Goal: Task Accomplishment & Management: Complete application form

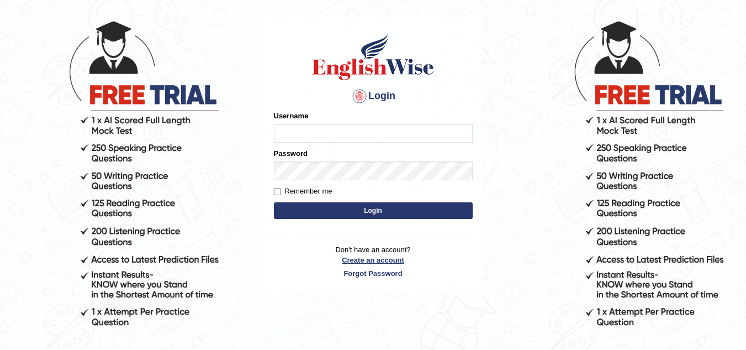
type input "Chimi26"
click at [383, 261] on link "Create an account" at bounding box center [373, 260] width 199 height 10
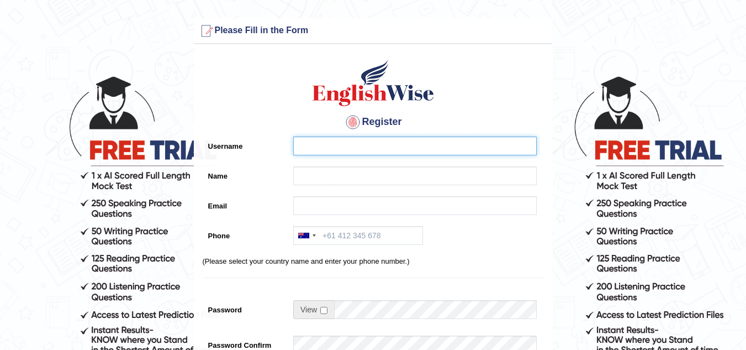
click at [323, 149] on input "Username" at bounding box center [415, 145] width 244 height 19
type input "TsheringW93"
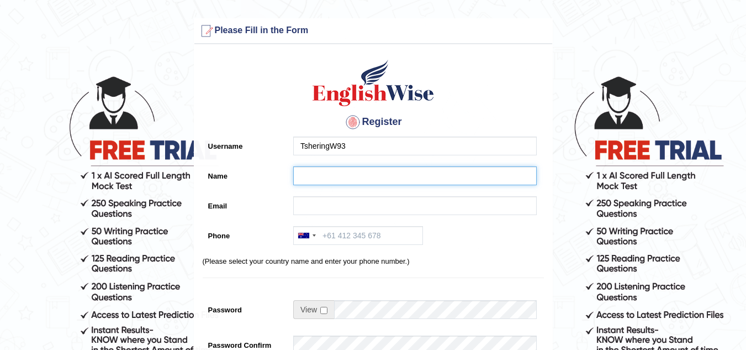
click at [329, 177] on input "Name" at bounding box center [415, 175] width 244 height 19
type input "[PERSON_NAME]"
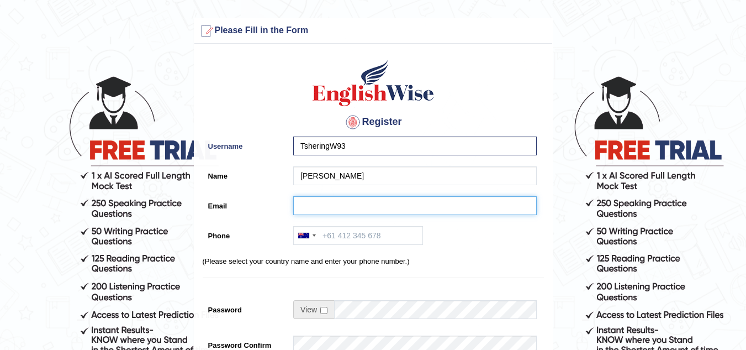
click at [337, 211] on input "Email" at bounding box center [415, 205] width 244 height 19
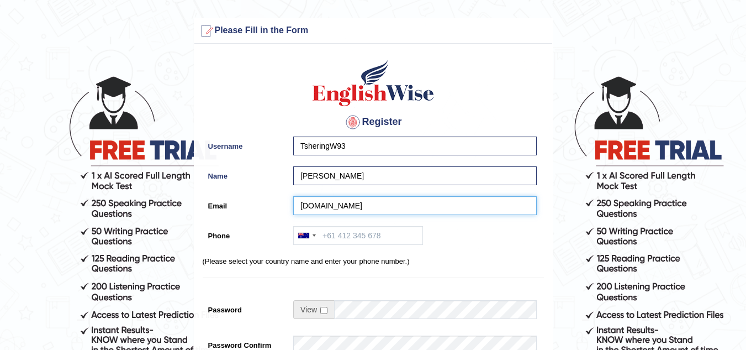
type input "kezangdeki6642gmail.com"
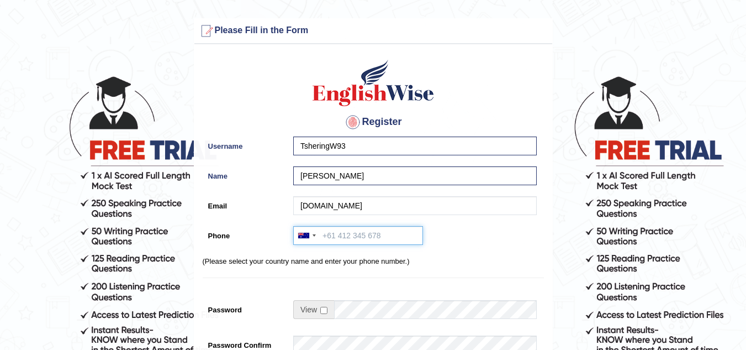
click at [359, 239] on input "Phone" at bounding box center [358, 235] width 130 height 19
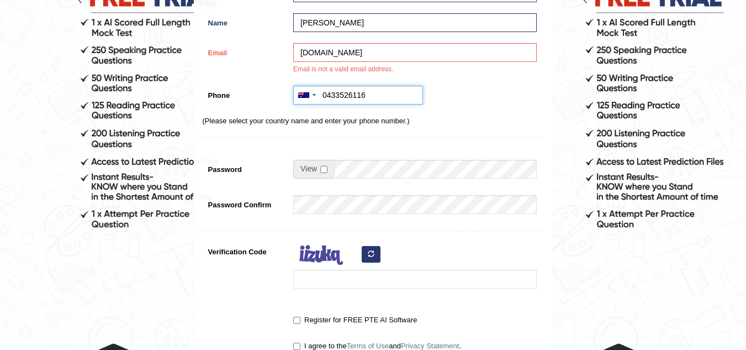
scroll to position [166, 0]
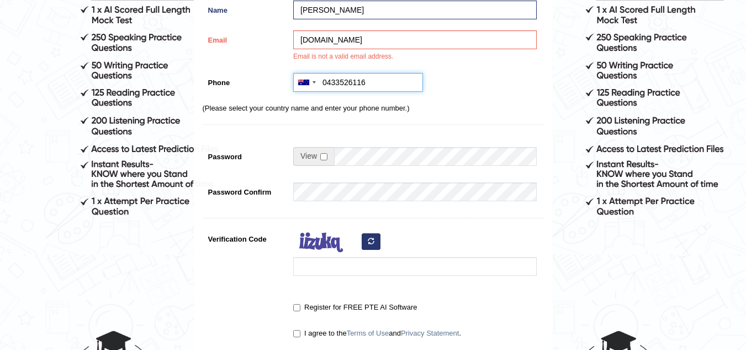
type input "0433526116"
click at [324, 153] on input "checkbox" at bounding box center [323, 156] width 7 height 7
checkbox input "true"
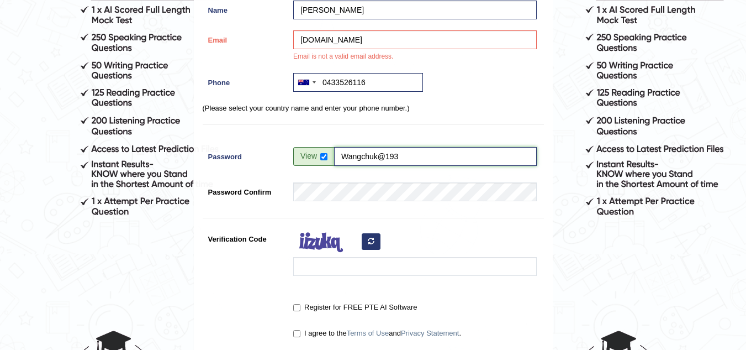
click at [393, 155] on input "Wangchuk@193" at bounding box center [435, 156] width 203 height 19
type input "Wangchuk@1993"
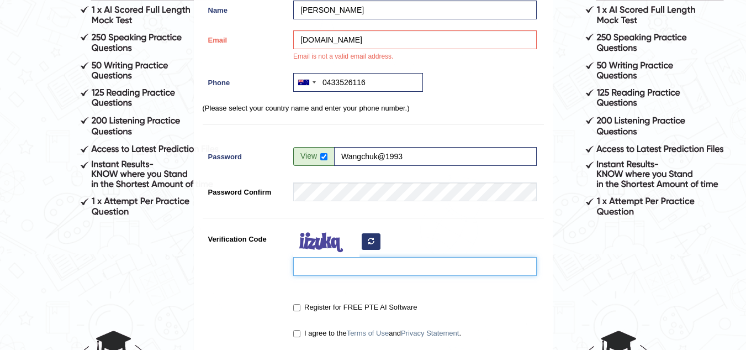
click at [312, 270] on input "Verification Code" at bounding box center [415, 266] width 244 height 19
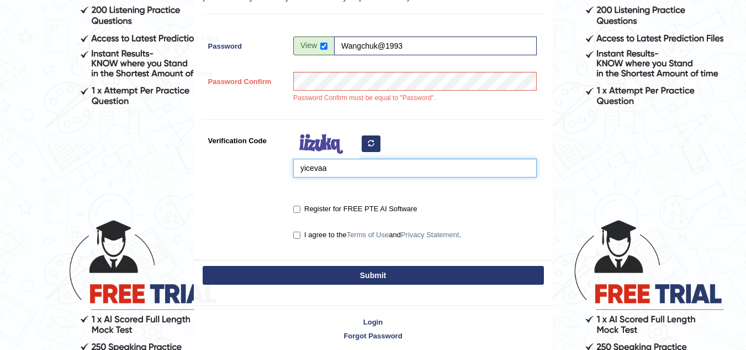
type input "yicevaa"
click at [360, 273] on button "Submit" at bounding box center [373, 275] width 341 height 19
type input "+61433526116"
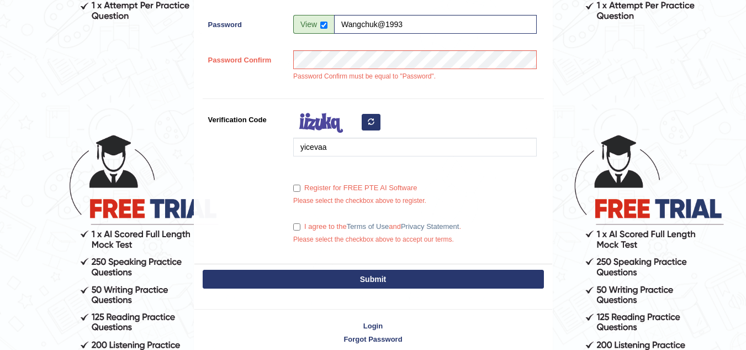
scroll to position [371, 0]
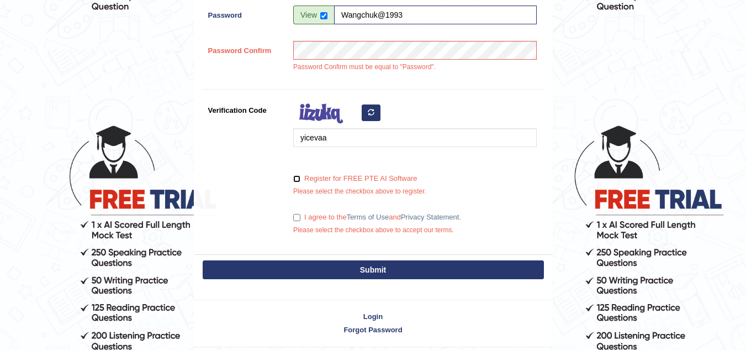
click at [297, 177] on input "Register for FREE PTE AI Software" at bounding box center [296, 178] width 7 height 7
checkbox input "true"
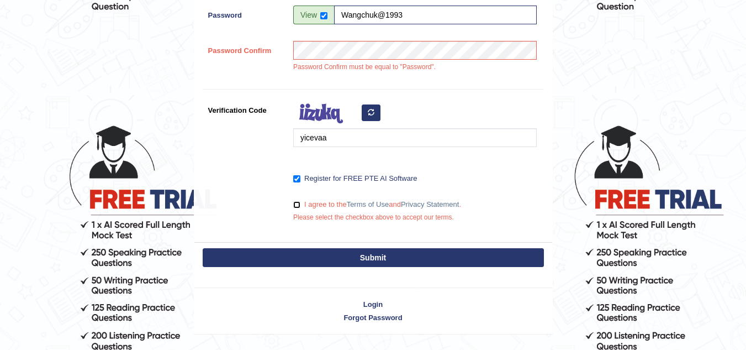
click at [296, 207] on input "I agree to the Terms of Use and Privacy Statement ." at bounding box center [296, 204] width 7 height 7
checkbox input "true"
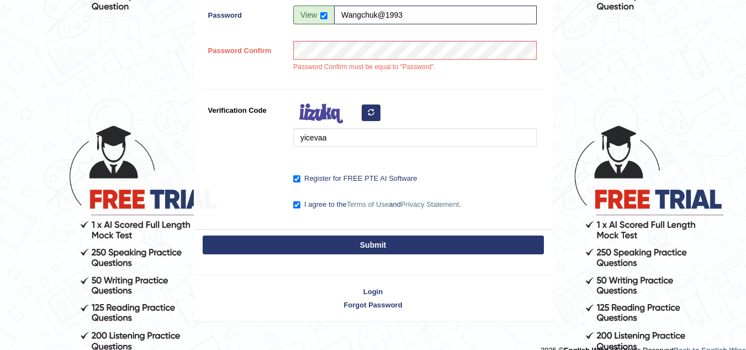
click at [355, 242] on button "Submit" at bounding box center [373, 244] width 341 height 19
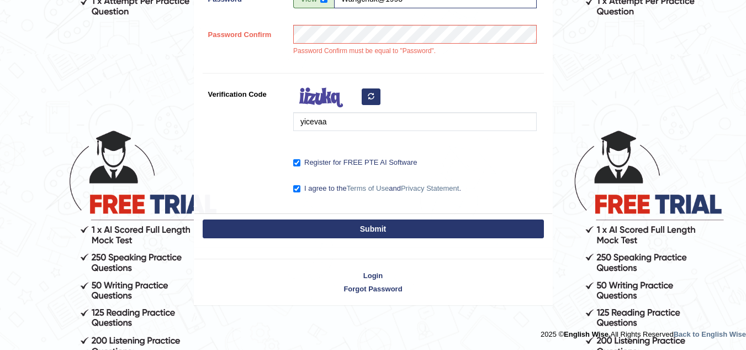
scroll to position [239, 0]
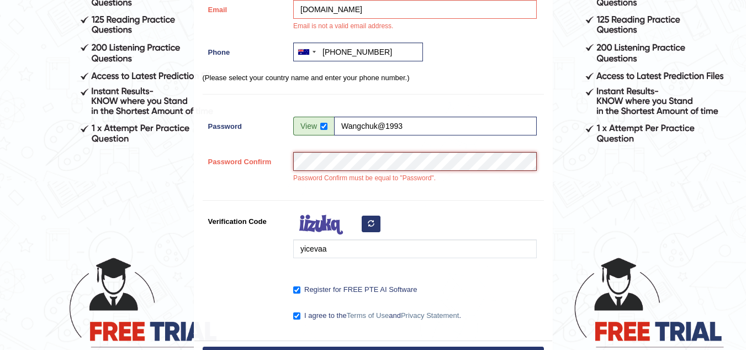
click at [284, 159] on div "Password Confirm Password Confirm must be equal to "Password"." at bounding box center [373, 170] width 341 height 37
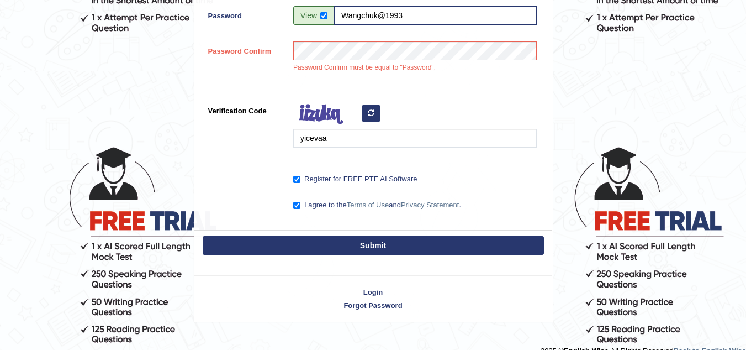
click at [350, 247] on button "Submit" at bounding box center [373, 245] width 341 height 19
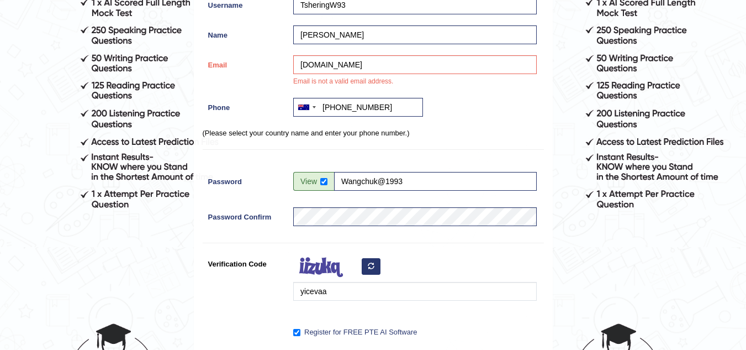
scroll to position [118, 0]
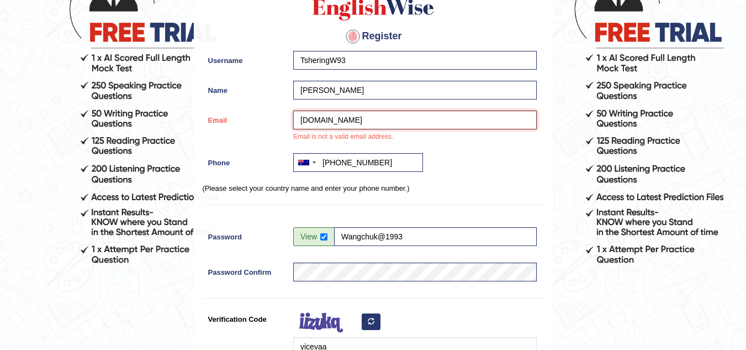
click at [356, 120] on input "kezangdeki6642gmail.com" at bounding box center [415, 119] width 244 height 19
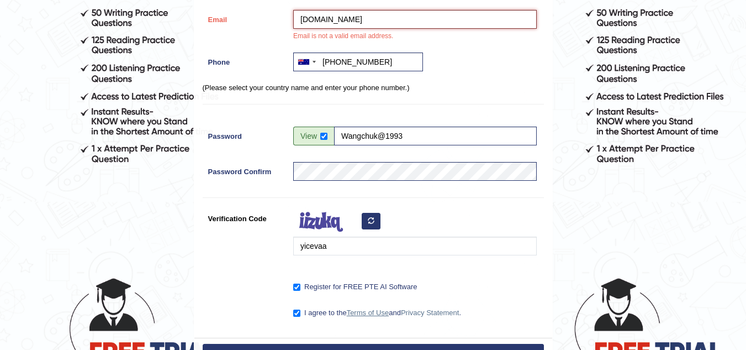
scroll to position [228, 0]
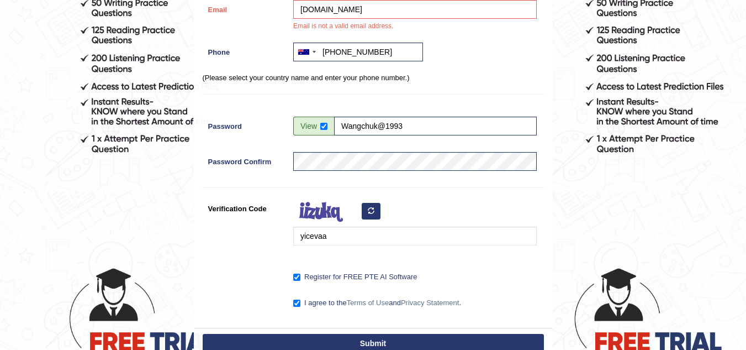
click at [375, 334] on button "Submit" at bounding box center [373, 343] width 341 height 19
click at [377, 340] on button "Submit" at bounding box center [373, 343] width 341 height 19
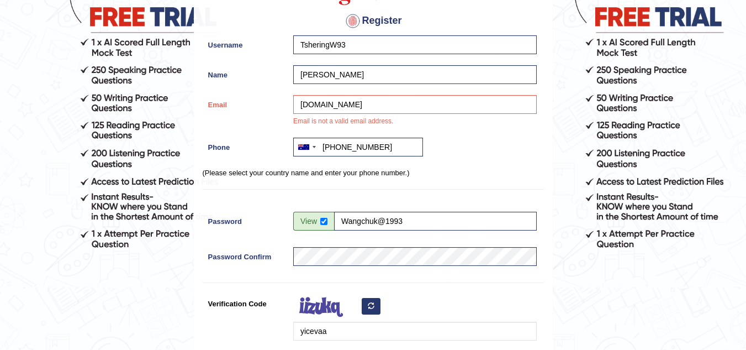
scroll to position [118, 0]
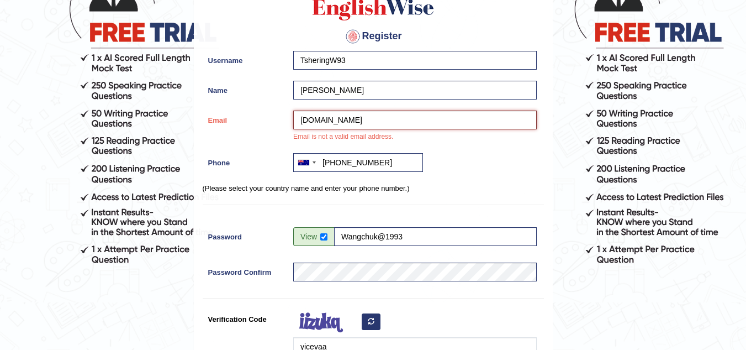
click at [353, 121] on input "kezangdeki664gmail.com" at bounding box center [415, 119] width 244 height 19
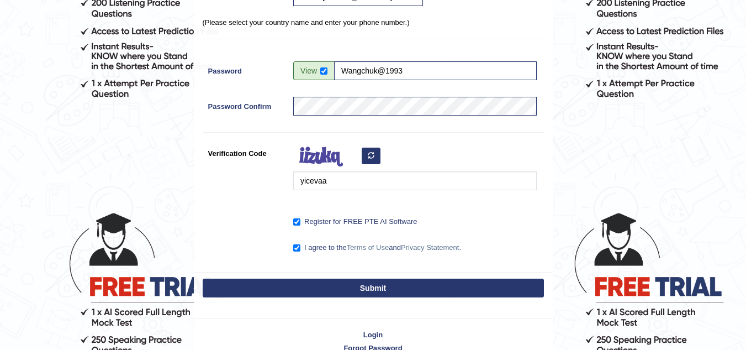
type input "kezangdeki664@gmail.com"
click at [355, 287] on button "Submit" at bounding box center [373, 287] width 341 height 19
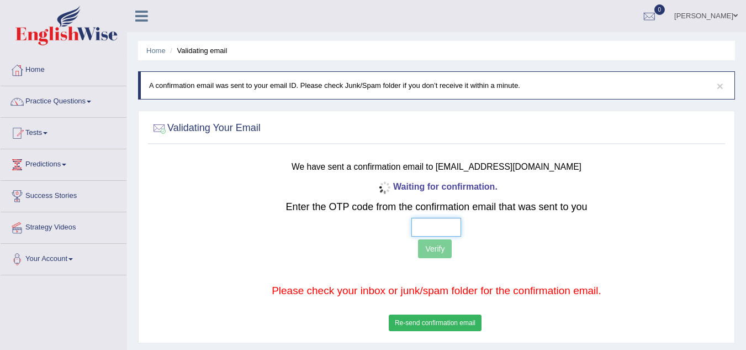
click at [424, 229] on input "text" at bounding box center [437, 227] width 50 height 19
type input "7 5 1 1"
click at [444, 250] on button "Verify" at bounding box center [435, 248] width 34 height 19
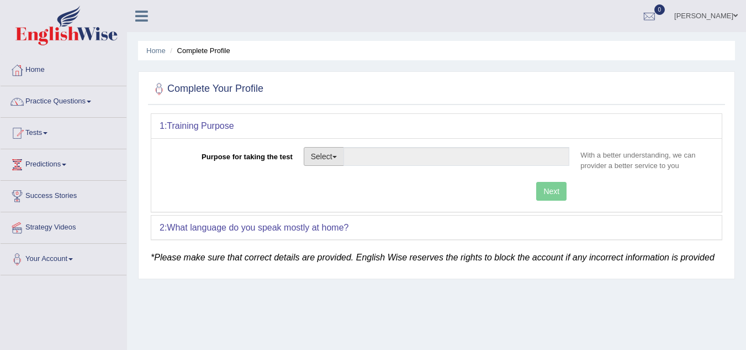
click at [342, 160] on button "Select" at bounding box center [324, 156] width 40 height 19
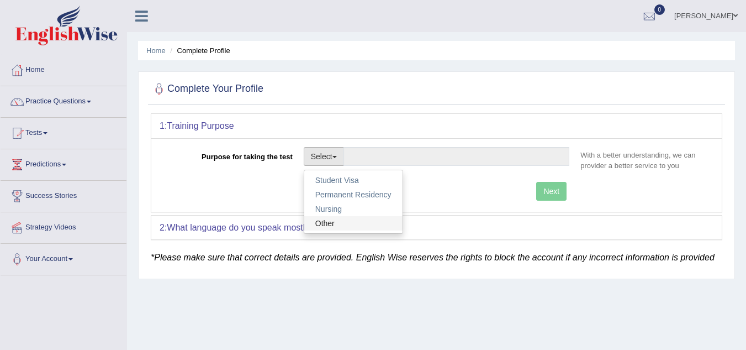
click at [328, 218] on link "Other" at bounding box center [353, 223] width 98 height 14
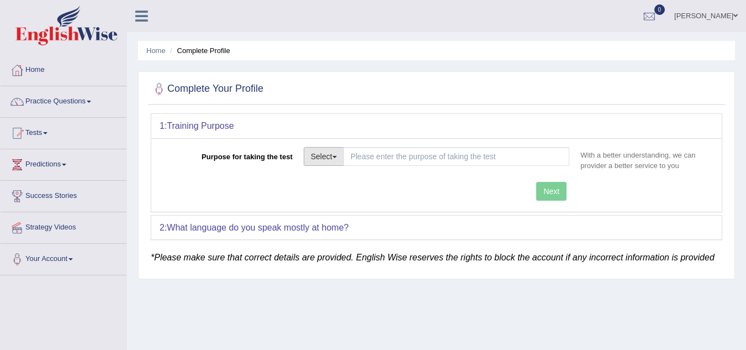
click at [341, 161] on button "Select" at bounding box center [324, 156] width 40 height 19
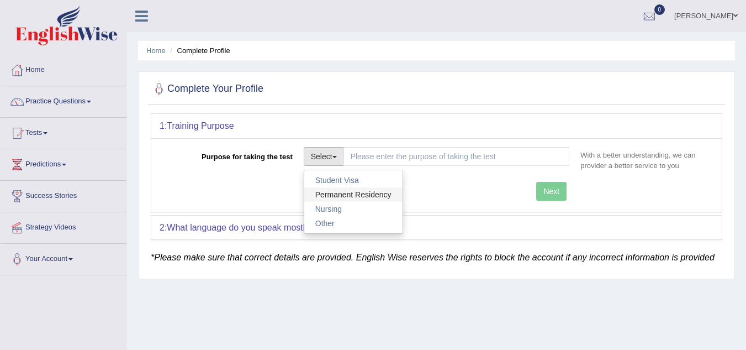
click at [351, 190] on link "Permanent Residency" at bounding box center [353, 194] width 98 height 14
type input "Permanent Residency"
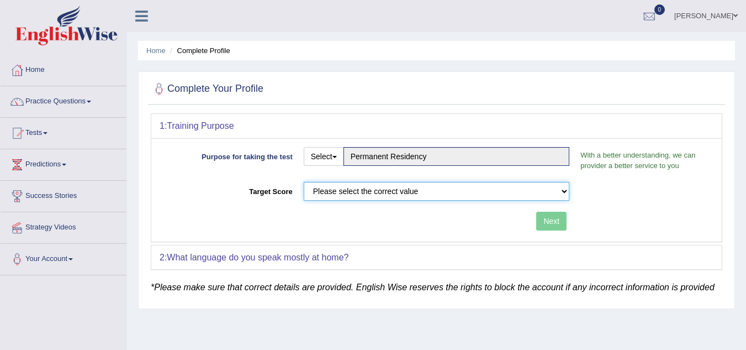
click at [437, 192] on select "Please select the correct value 50 (6 bands) 58 (6.5 bands) 65 (7 bands) 79 (8 …" at bounding box center [437, 191] width 266 height 19
select select "65"
click at [304, 182] on select "Please select the correct value 50 (6 bands) 58 (6.5 bands) 65 (7 bands) 79 (8 …" at bounding box center [437, 191] width 266 height 19
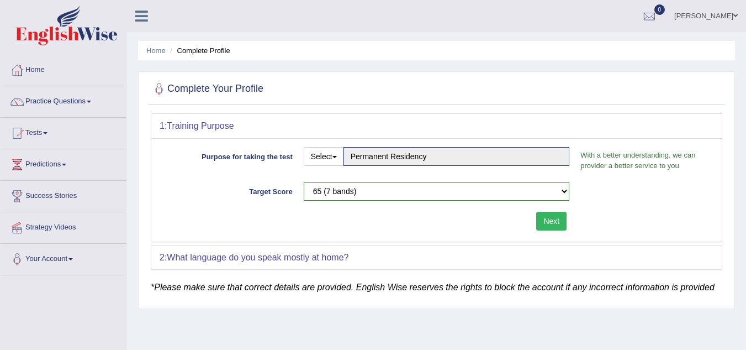
click at [555, 221] on button "Next" at bounding box center [551, 221] width 30 height 19
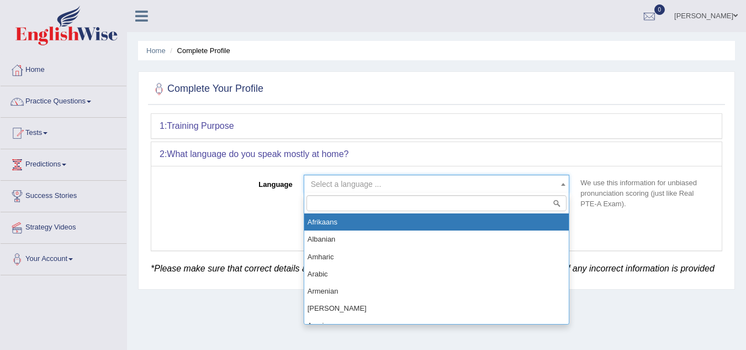
click at [445, 186] on span "Select a language ..." at bounding box center [433, 183] width 245 height 11
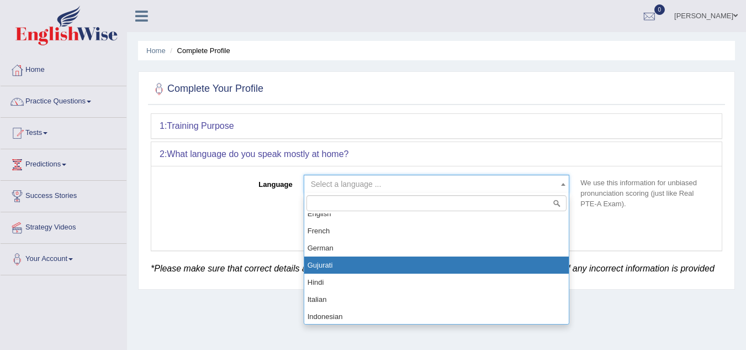
scroll to position [331, 0]
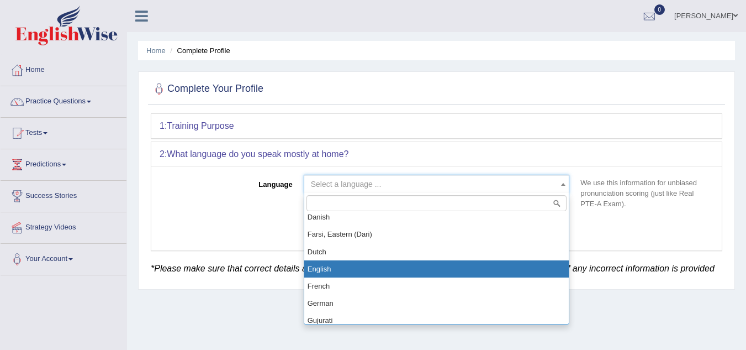
select select "English"
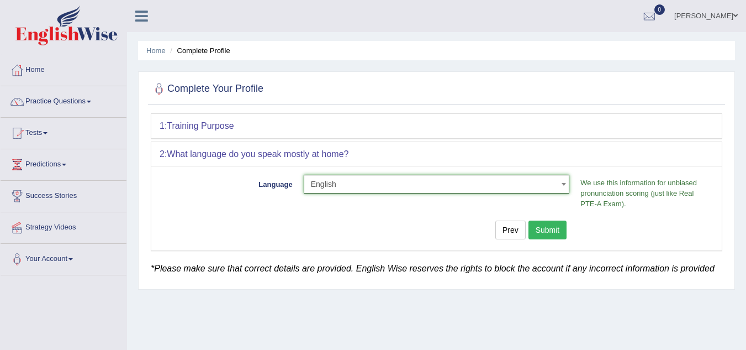
click at [552, 223] on button "Submit" at bounding box center [548, 229] width 39 height 19
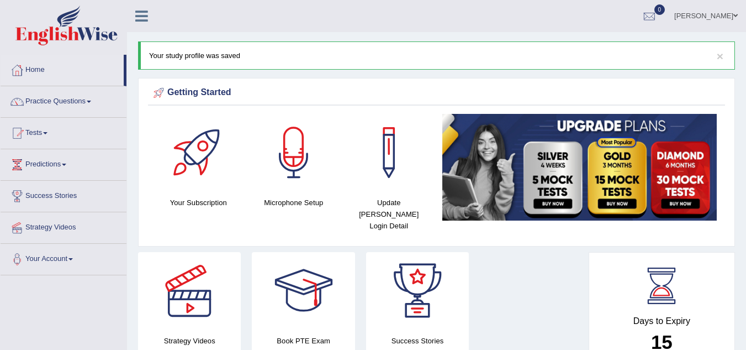
click at [90, 102] on link "Practice Questions" at bounding box center [64, 100] width 126 height 28
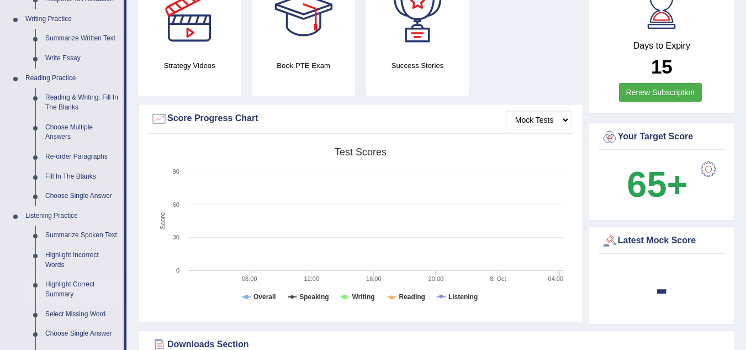
scroll to position [276, 0]
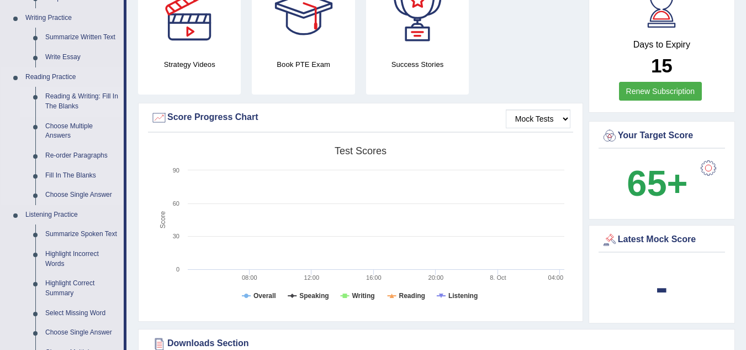
click at [70, 95] on link "Reading & Writing: Fill In The Blanks" at bounding box center [81, 101] width 83 height 29
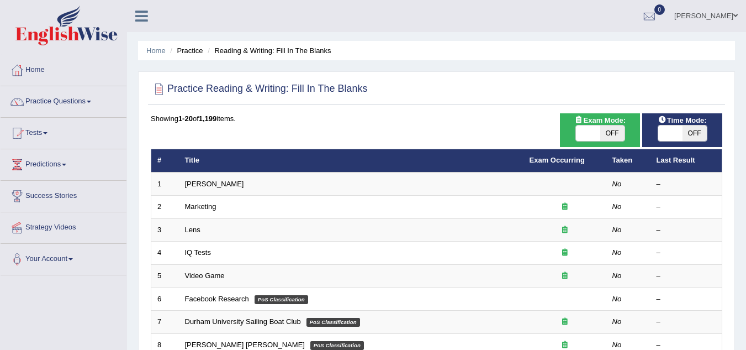
click at [611, 133] on span "OFF" at bounding box center [612, 132] width 24 height 15
checkbox input "true"
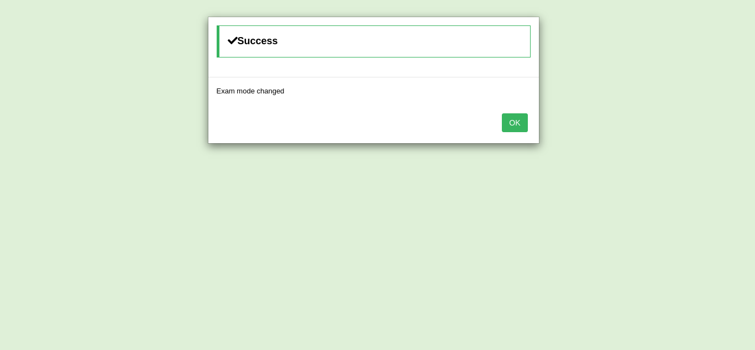
click at [502, 118] on button "OK" at bounding box center [514, 122] width 25 height 19
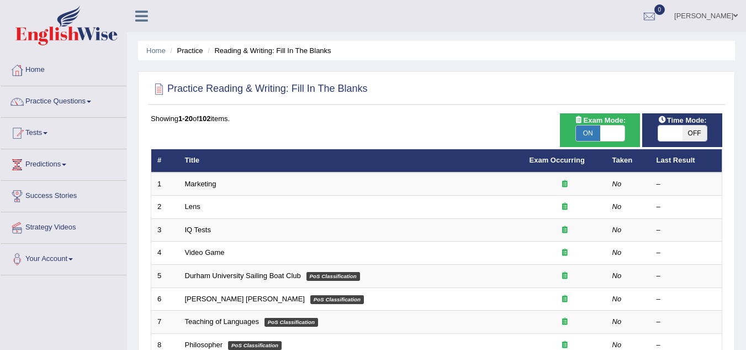
click at [687, 130] on span "OFF" at bounding box center [695, 132] width 24 height 15
checkbox input "true"
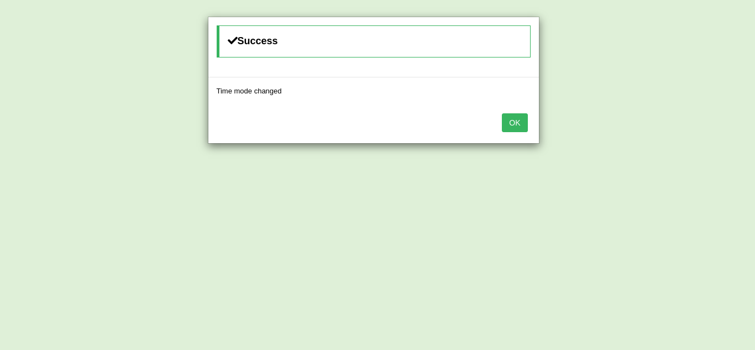
click at [515, 129] on button "OK" at bounding box center [514, 122] width 25 height 19
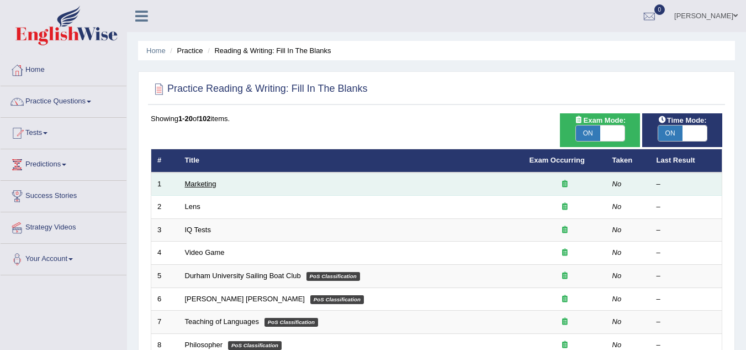
click at [207, 187] on link "Marketing" at bounding box center [200, 184] width 31 height 8
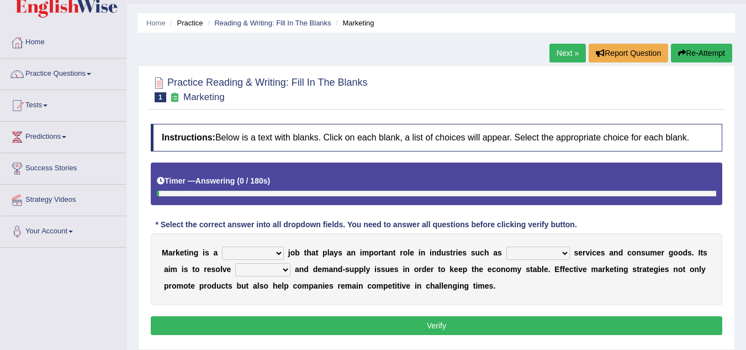
scroll to position [55, 0]
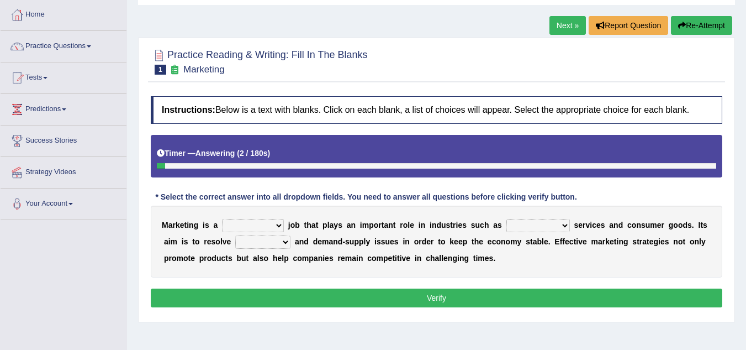
click at [278, 226] on select "professional flexible parochial descriptive" at bounding box center [253, 225] width 62 height 13
select select "flexible"
click at [222, 219] on select "professional flexible parochial descriptive" at bounding box center [253, 225] width 62 height 13
click at [567, 225] on select "civil financial conventional foremost" at bounding box center [539, 225] width 64 height 13
select select "conventional"
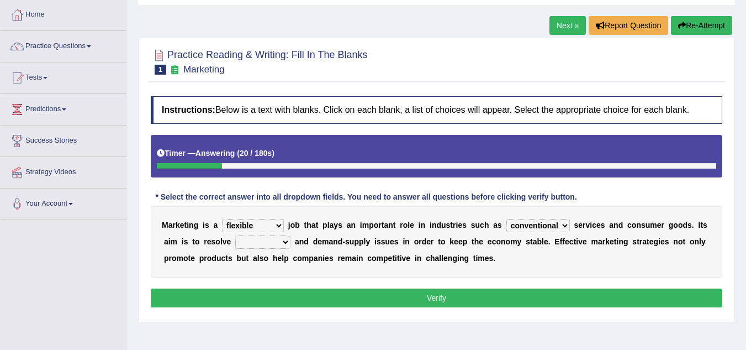
click at [507, 219] on select "civil financial conventional foremost" at bounding box center [539, 225] width 64 height 13
click at [288, 242] on select "imbalance excess symmetry budget" at bounding box center [262, 241] width 55 height 13
select select "imbalance"
click at [235, 235] on select "imbalance excess symmetry budget" at bounding box center [262, 241] width 55 height 13
click at [455, 298] on button "Verify" at bounding box center [437, 297] width 572 height 19
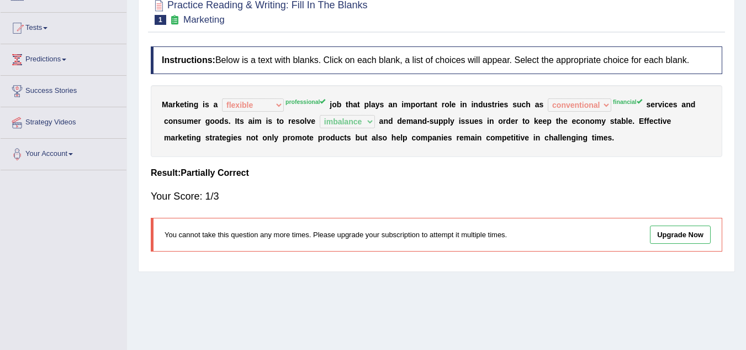
scroll to position [0, 0]
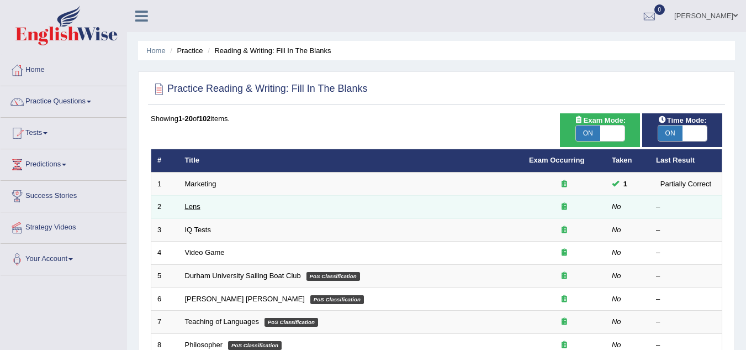
click at [185, 208] on link "Lens" at bounding box center [192, 206] width 15 height 8
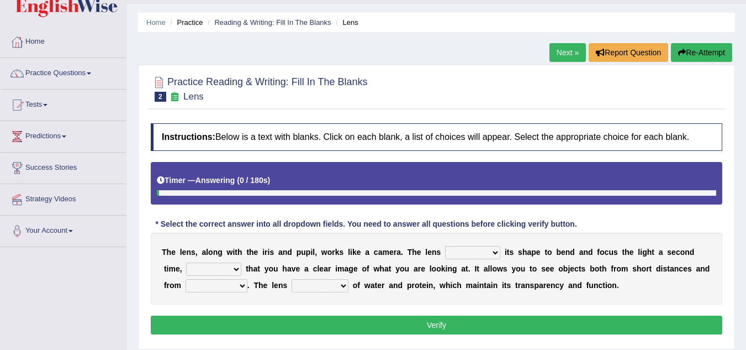
scroll to position [55, 0]
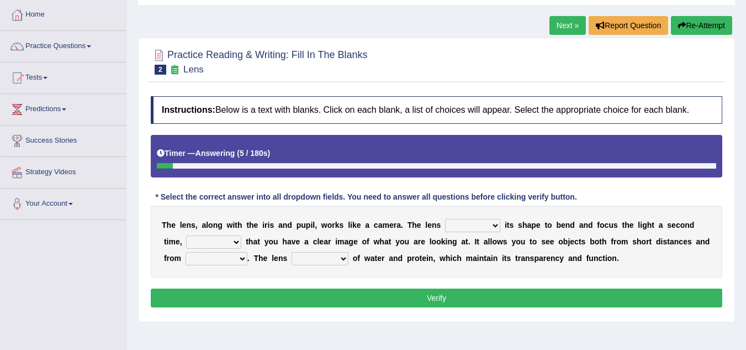
click at [494, 227] on select "adjusts shows selects presents" at bounding box center [472, 225] width 55 height 13
select select "adjusts"
click at [445, 219] on select "adjusts shows selects presents" at bounding box center [472, 225] width 55 height 13
click at [240, 241] on select "ensures to ensure ensure ensured" at bounding box center [213, 241] width 55 height 13
select select "ensures"
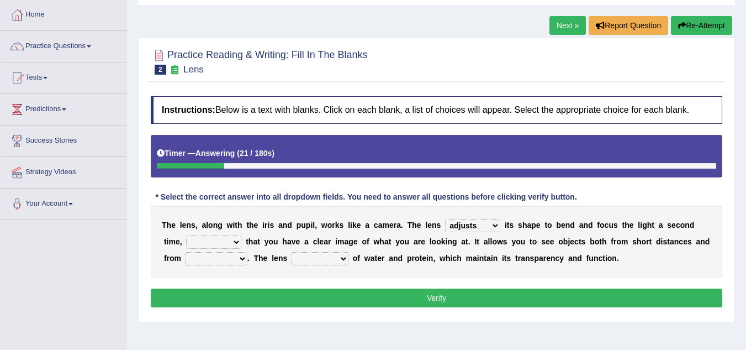
click at [186, 235] on select "ensures to ensure ensure ensured" at bounding box center [213, 241] width 55 height 13
click at [241, 257] on select "far away in between further apart all along" at bounding box center [217, 258] width 62 height 13
select select "far away"
click at [186, 252] on select "far away in between further apart all along" at bounding box center [217, 258] width 62 height 13
click at [346, 258] on select "constitutes comprises composes consists" at bounding box center [320, 258] width 57 height 13
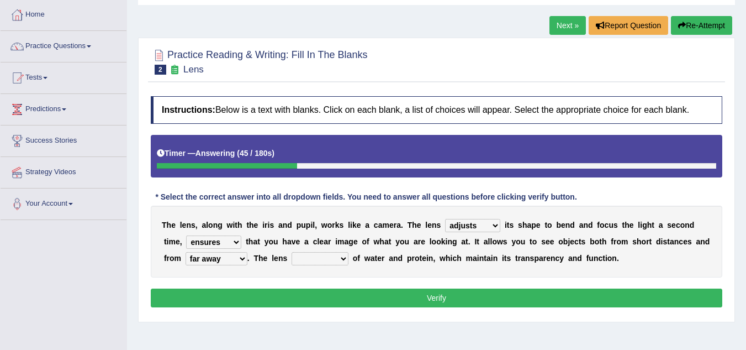
select select "consists"
click at [292, 252] on select "constitutes comprises composes consists" at bounding box center [320, 258] width 57 height 13
click at [406, 298] on button "Verify" at bounding box center [437, 297] width 572 height 19
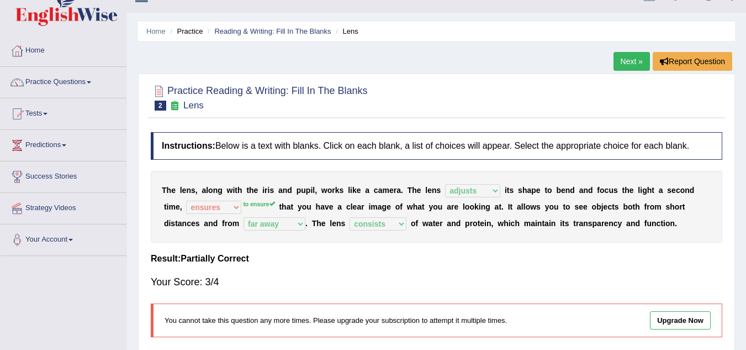
scroll to position [0, 0]
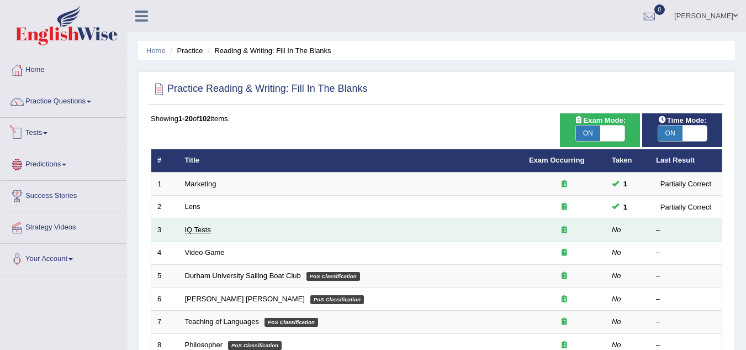
click at [204, 230] on link "IQ Tests" at bounding box center [198, 229] width 26 height 8
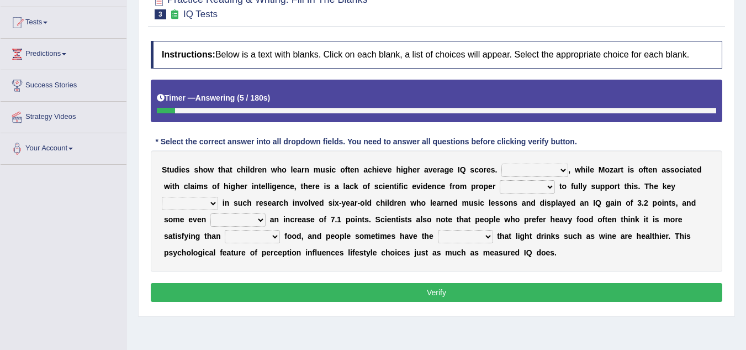
click at [561, 171] on select "However Therefore Consequently While" at bounding box center [535, 170] width 67 height 13
click at [502, 164] on select "However Therefore Consequently While" at bounding box center [535, 170] width 67 height 13
click at [565, 171] on select "However Therefore Consequently While" at bounding box center [535, 170] width 67 height 13
click at [502, 164] on select "However Therefore Consequently While" at bounding box center [535, 170] width 67 height 13
click at [558, 166] on select "However Therefore Consequently While" at bounding box center [535, 170] width 67 height 13
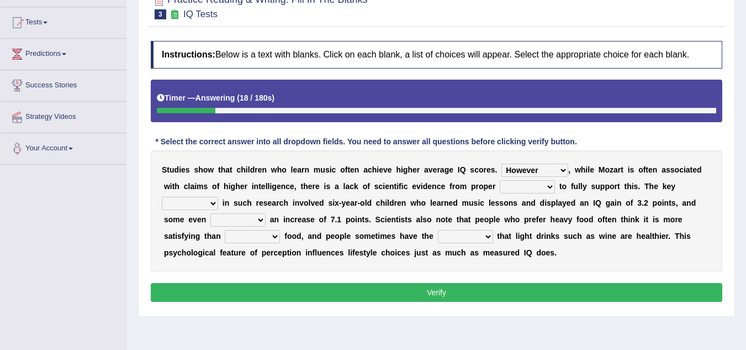
click at [562, 170] on select "However Therefore Consequently While" at bounding box center [535, 170] width 67 height 13
select select "Consequently"
click at [502, 164] on select "However Therefore Consequently While" at bounding box center [535, 170] width 67 height 13
click at [554, 187] on select "test tests testing tested" at bounding box center [527, 186] width 55 height 13
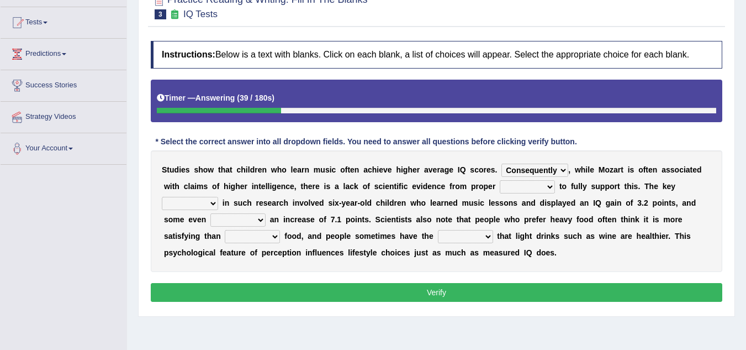
select select "tests"
click at [500, 180] on select "test tests testing tested" at bounding box center [527, 186] width 55 height 13
click at [210, 202] on select "process goal implication odd" at bounding box center [190, 203] width 56 height 13
select select "process"
click at [162, 197] on select "process goal implication odd" at bounding box center [190, 203] width 56 height 13
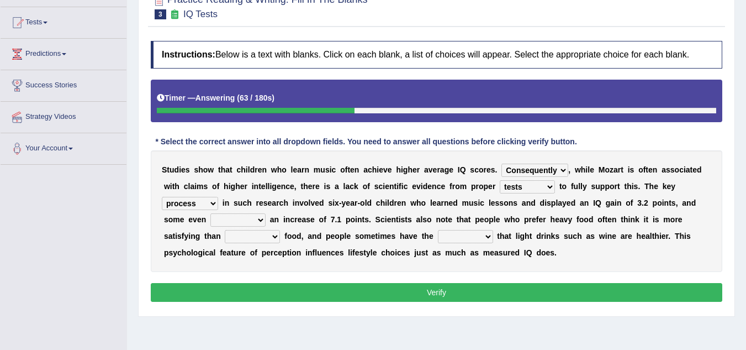
click at [256, 220] on select "exhibited taught learned threatened" at bounding box center [237, 219] width 55 height 13
click at [210, 213] on select "exhibited taught learned threatened" at bounding box center [237, 219] width 55 height 13
click at [260, 219] on select "exhibited taught learned threatened" at bounding box center [237, 219] width 55 height 13
select select "exhibited"
click at [210, 213] on select "exhibited taught learned threatened" at bounding box center [237, 219] width 55 height 13
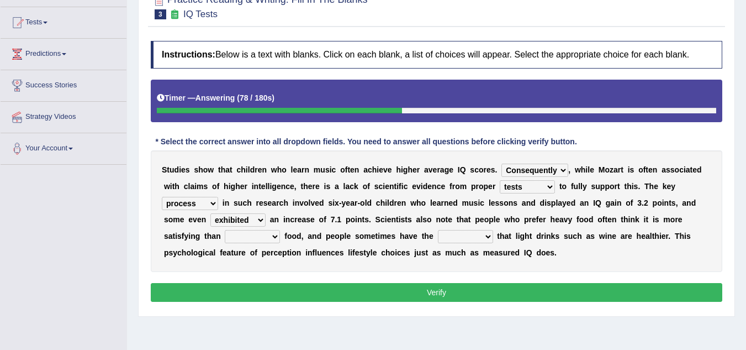
click at [277, 237] on select "choosy lighter cushiony spooky" at bounding box center [252, 236] width 55 height 13
select select "lighter"
click at [225, 230] on select "choosy lighter cushiony spooky" at bounding box center [252, 236] width 55 height 13
click at [489, 237] on select "illusion sight anecdote intention" at bounding box center [465, 236] width 55 height 13
select select "illusion"
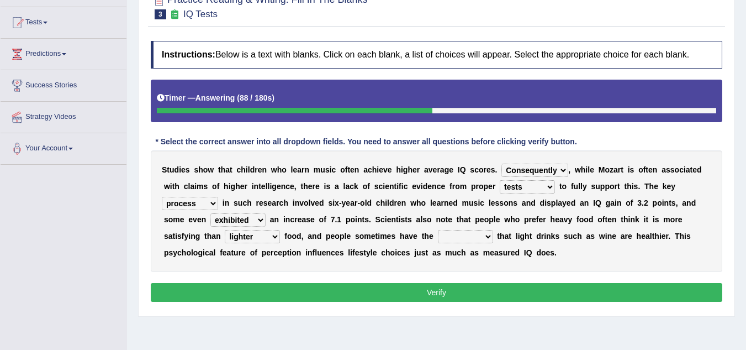
click at [438, 230] on select "illusion sight anecdote intention" at bounding box center [465, 236] width 55 height 13
click at [454, 296] on button "Verify" at bounding box center [437, 292] width 572 height 19
